Goal: Information Seeking & Learning: Learn about a topic

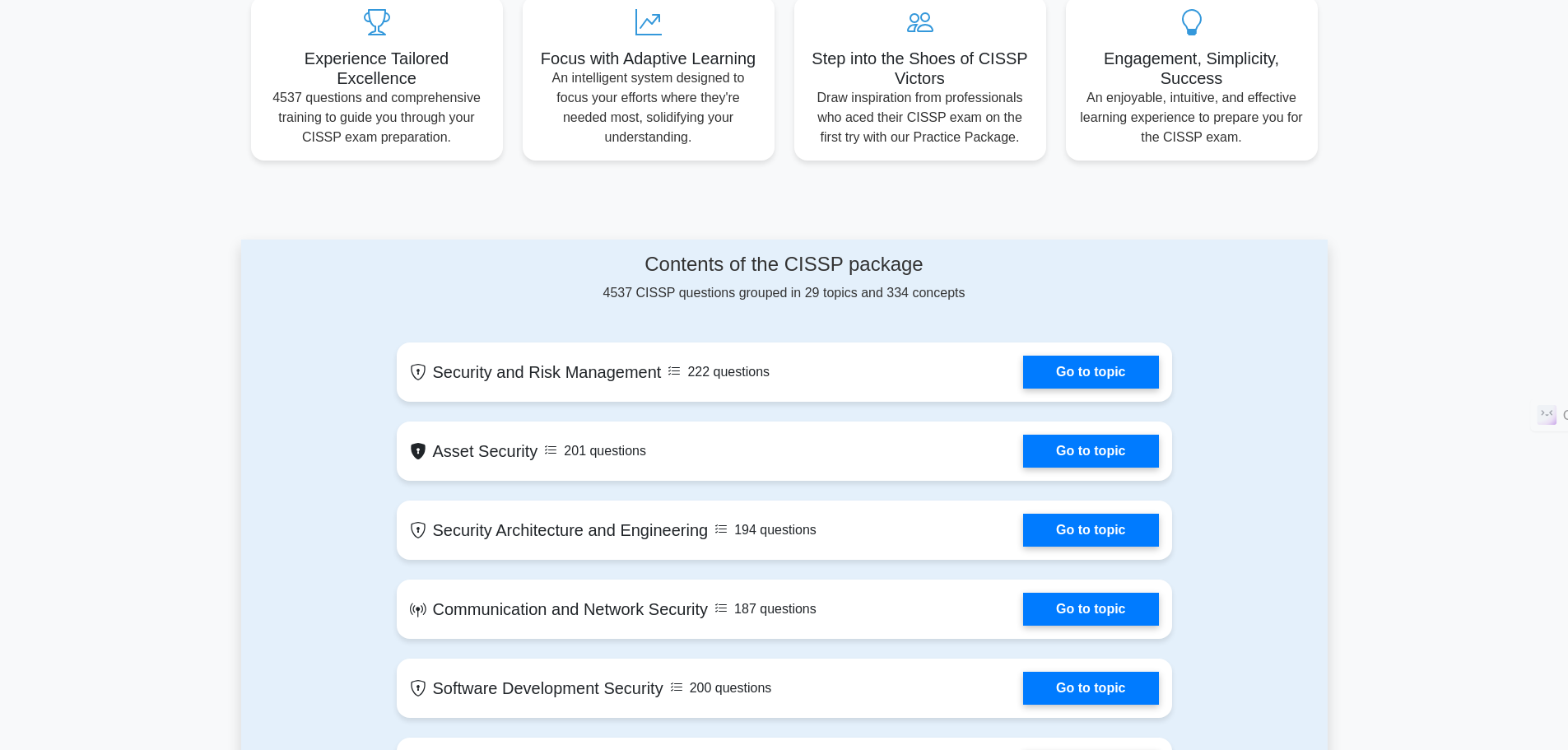
scroll to position [476, 0]
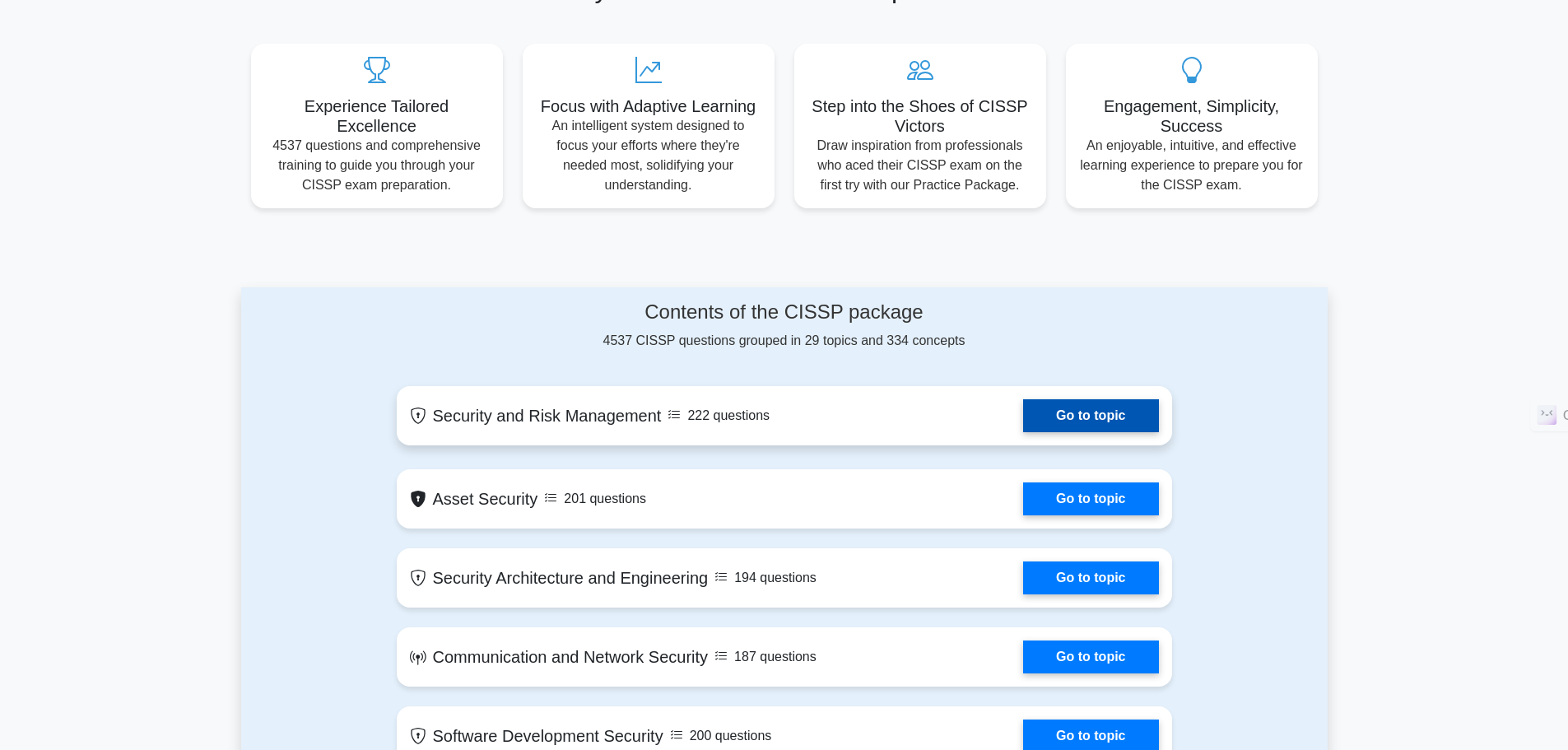
click at [1078, 417] on link "Go to topic" at bounding box center [1090, 415] width 135 height 33
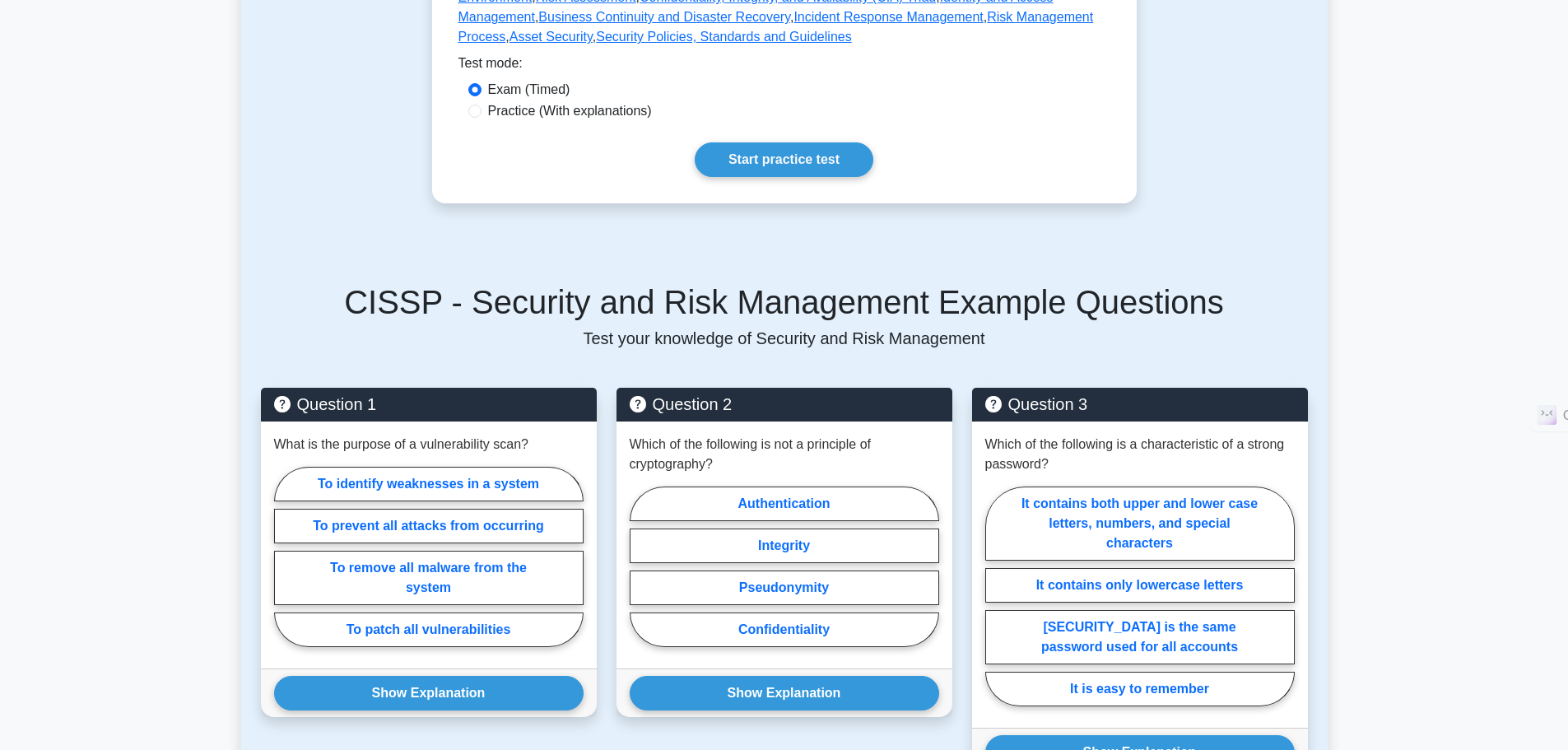
scroll to position [577, 0]
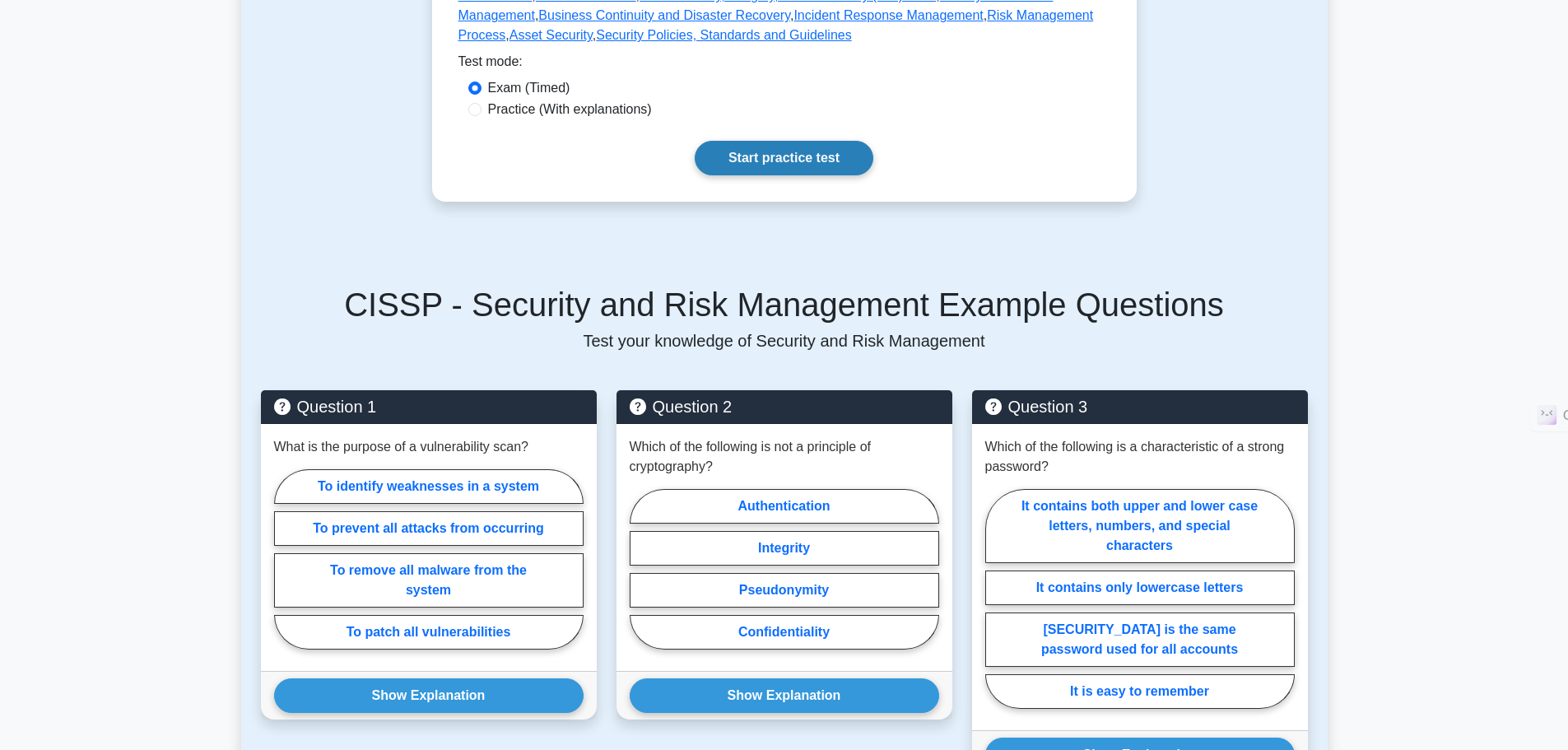
click at [736, 141] on link "Start practice test" at bounding box center [783, 158] width 179 height 34
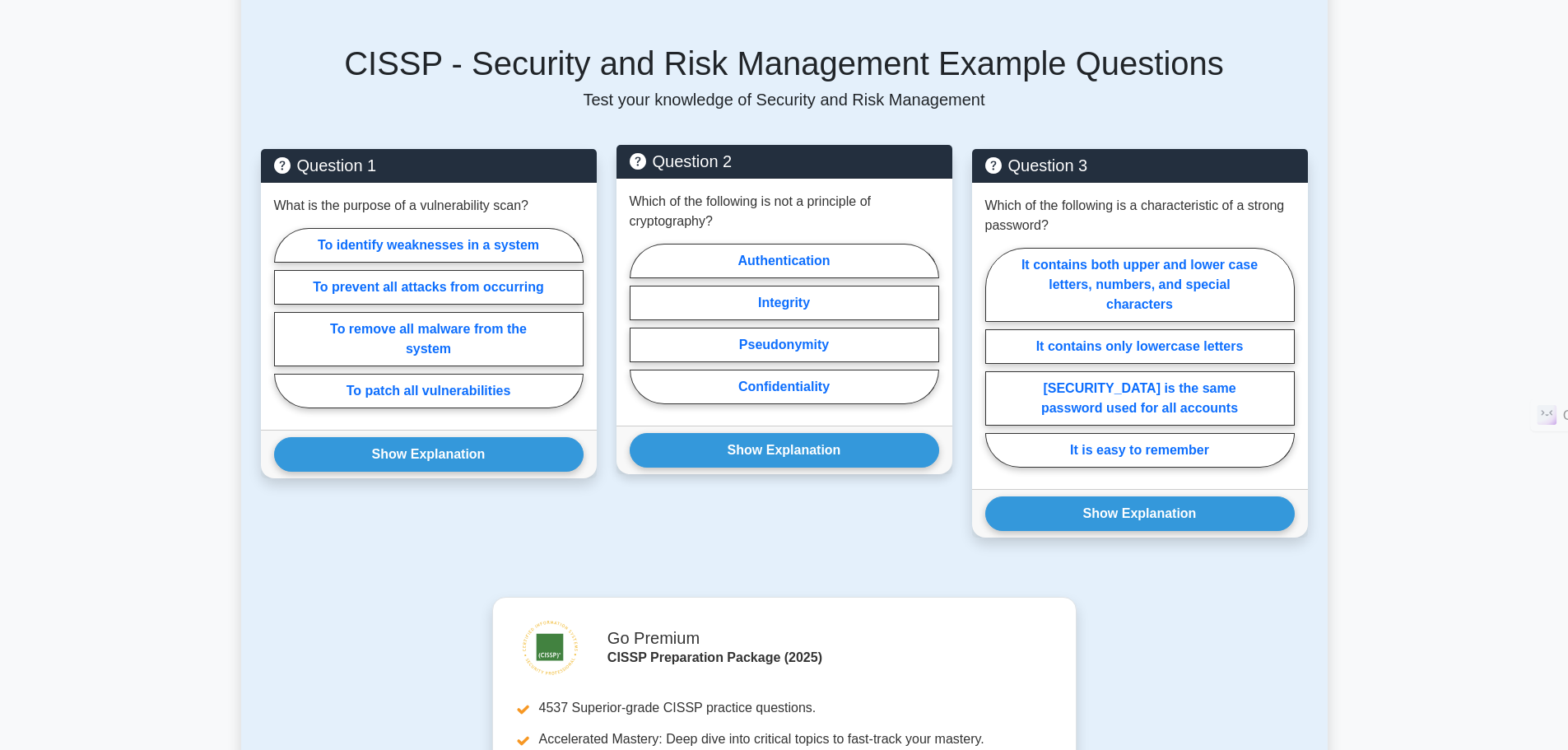
scroll to position [824, 0]
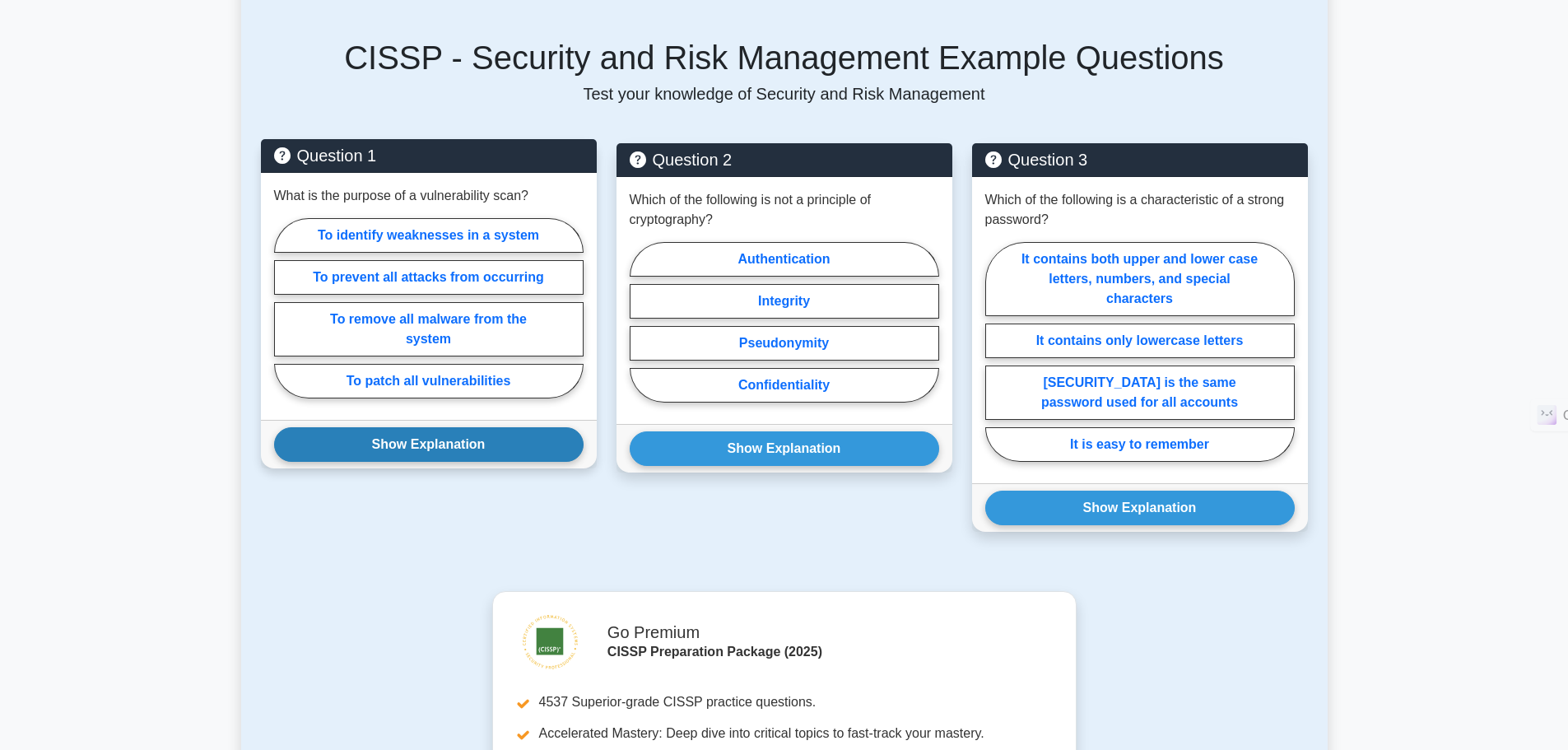
click at [423, 428] on button "Show Explanation" at bounding box center [429, 445] width 310 height 34
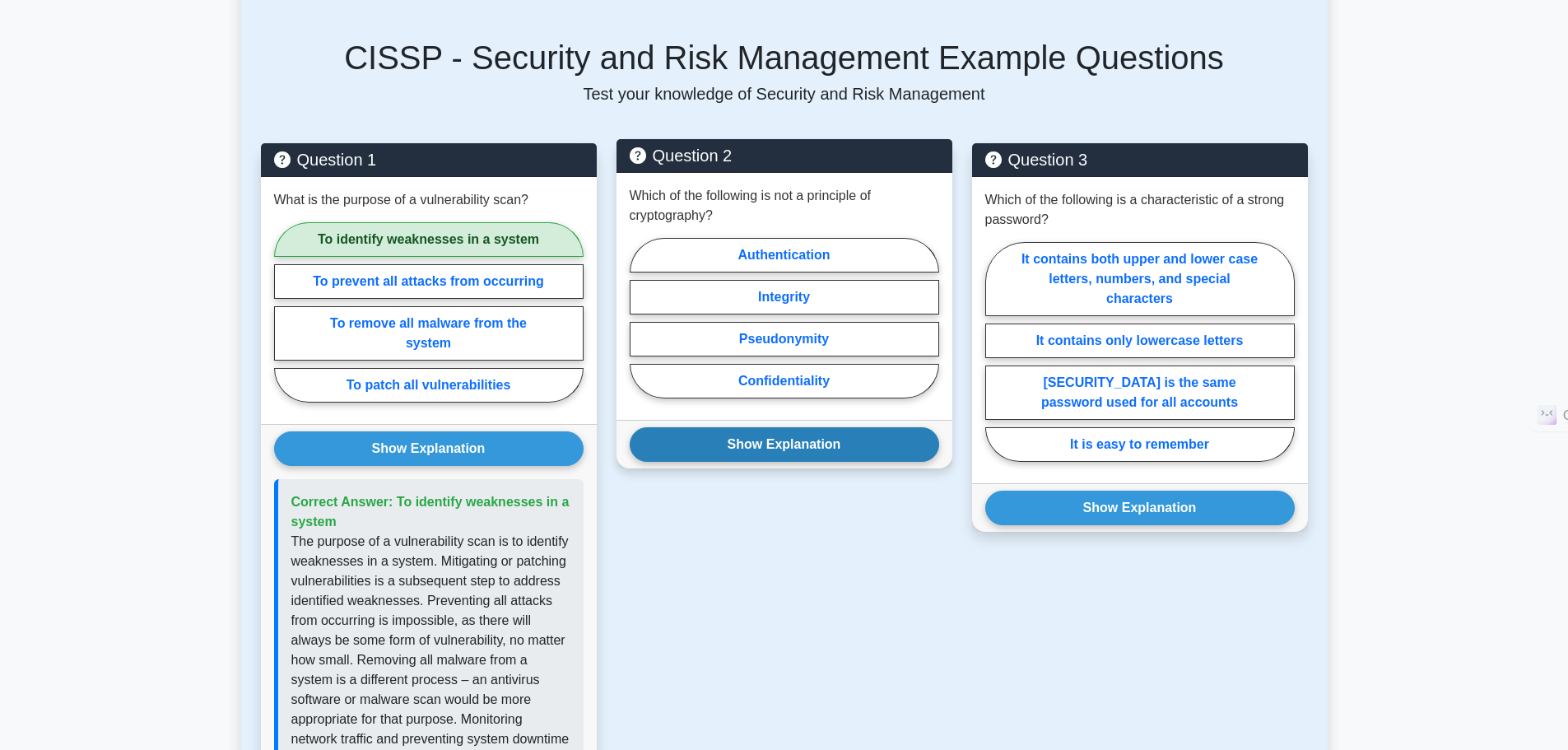
click at [754, 431] on button "Show Explanation" at bounding box center [784, 445] width 310 height 34
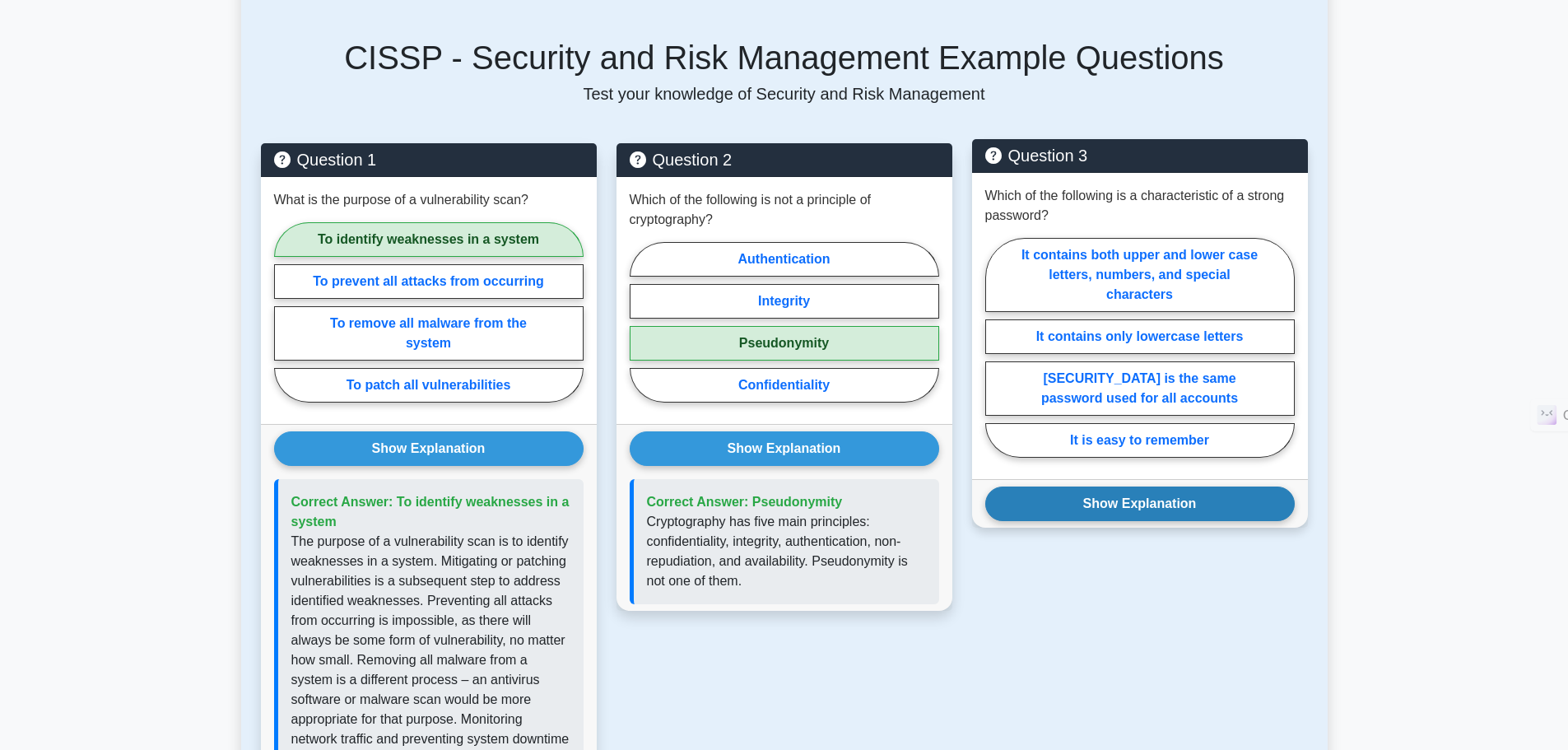
click at [1136, 493] on button "Show Explanation" at bounding box center [1140, 504] width 310 height 34
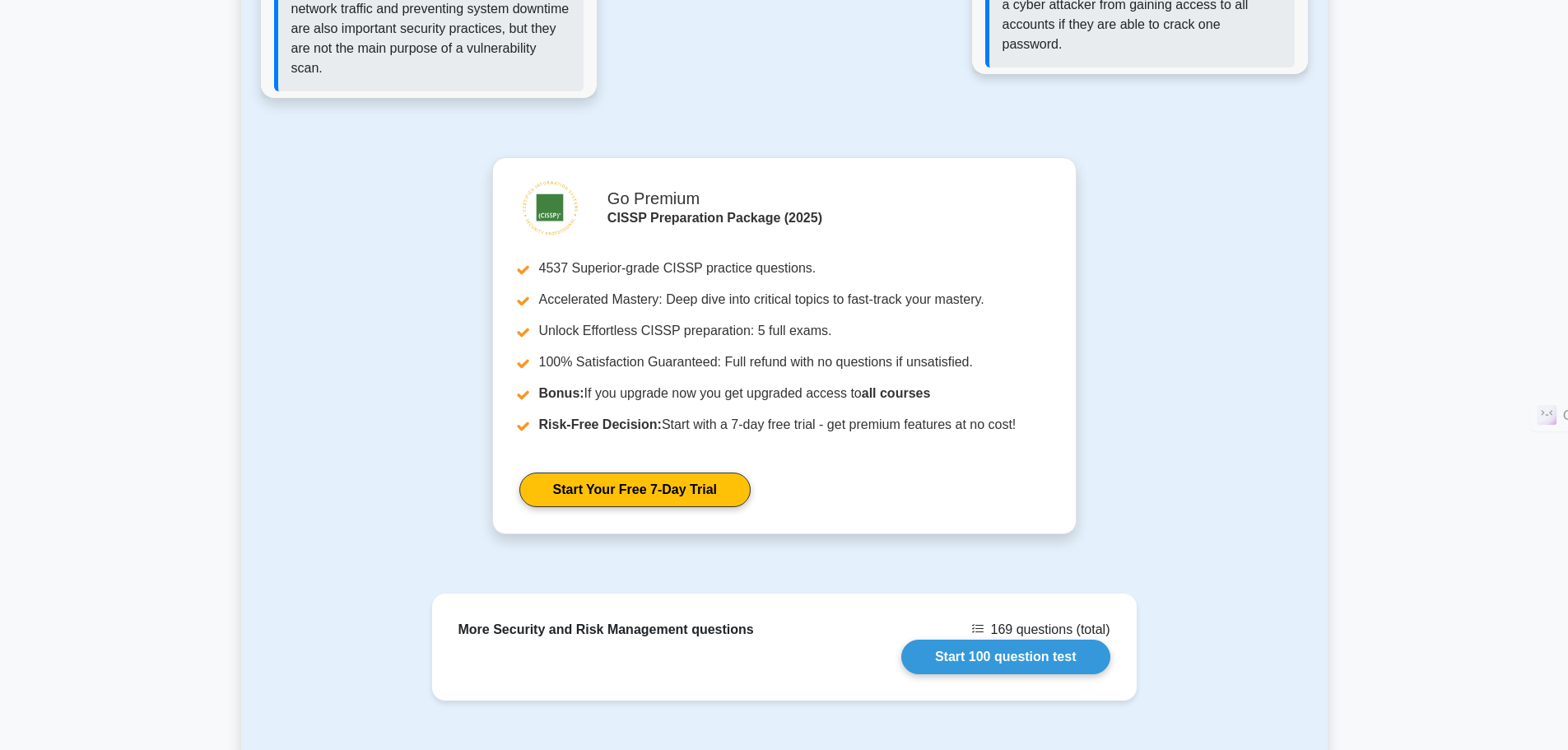
scroll to position [1746, 0]
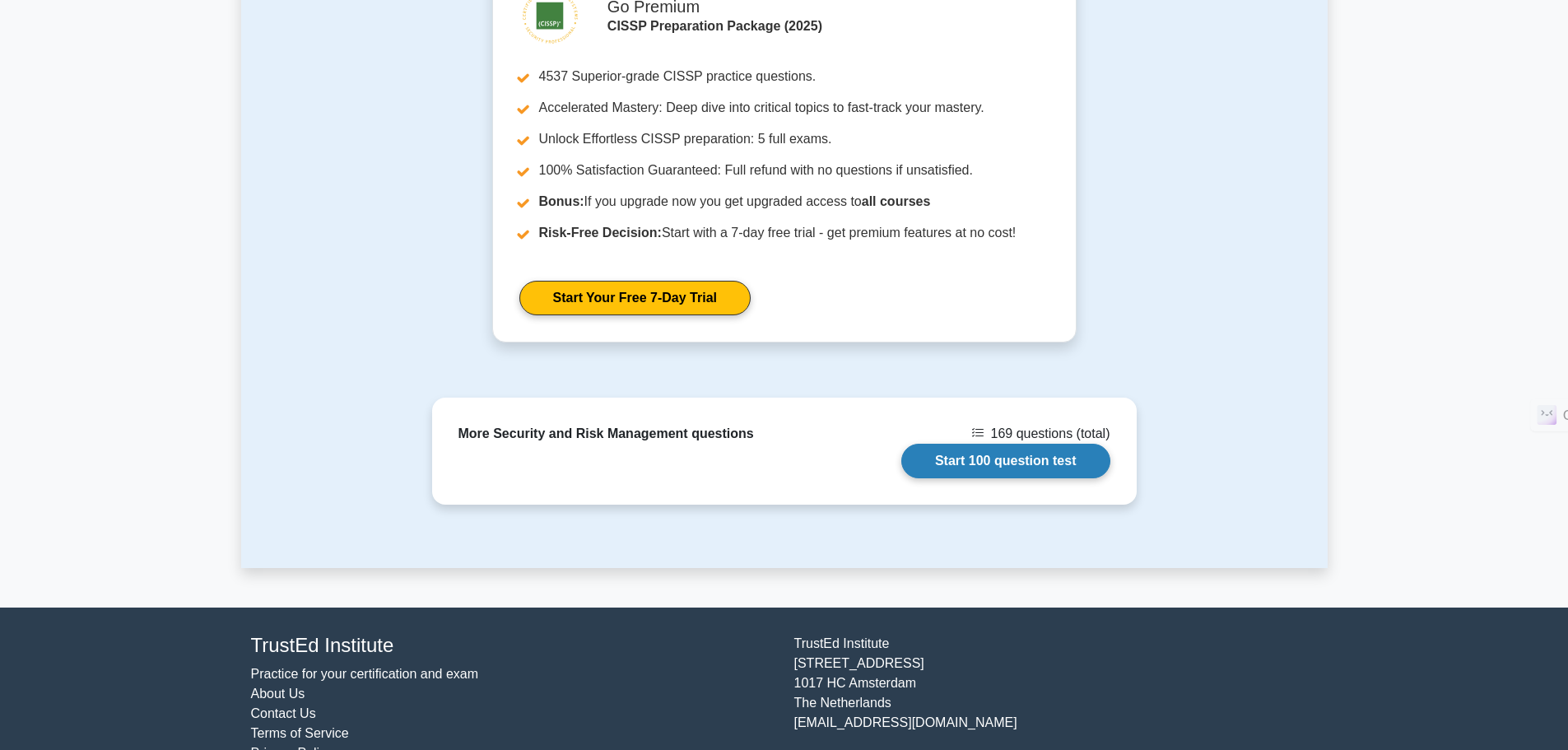
click at [985, 444] on link "Start 100 question test" at bounding box center [1006, 461] width 209 height 34
